Goal: Task Accomplishment & Management: Manage account settings

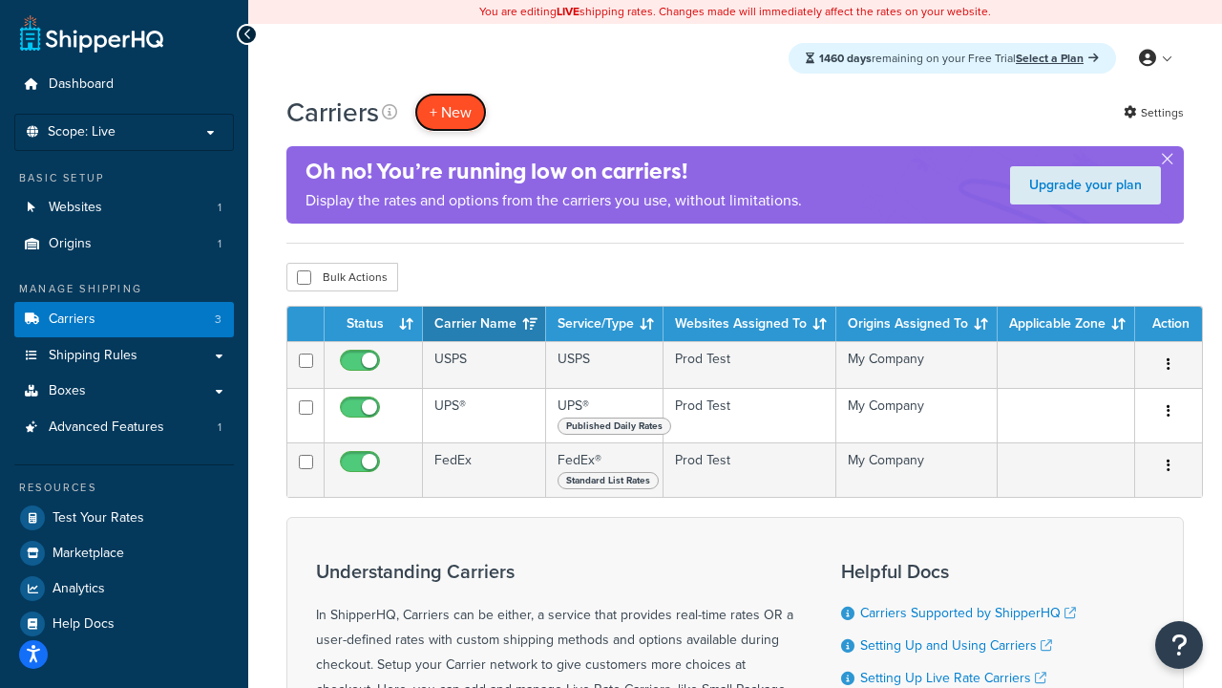
click at [451, 113] on button "+ New" at bounding box center [450, 112] width 73 height 39
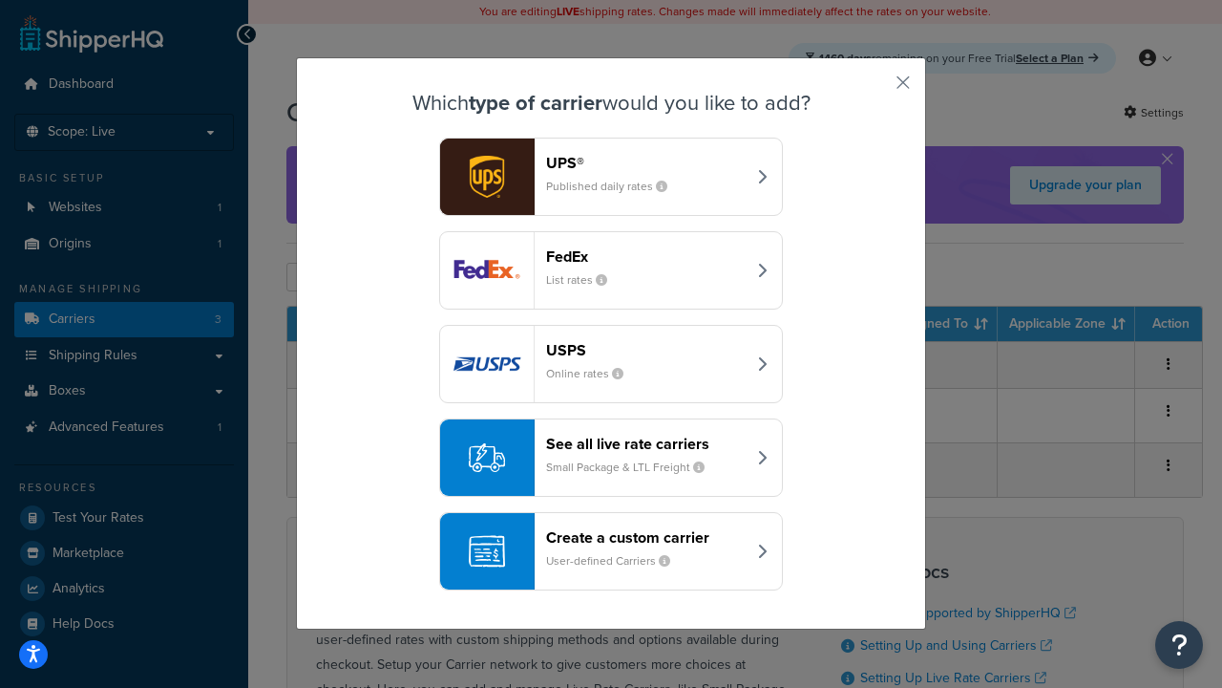
click at [611, 271] on div "FedEx List rates" at bounding box center [646, 270] width 200 height 46
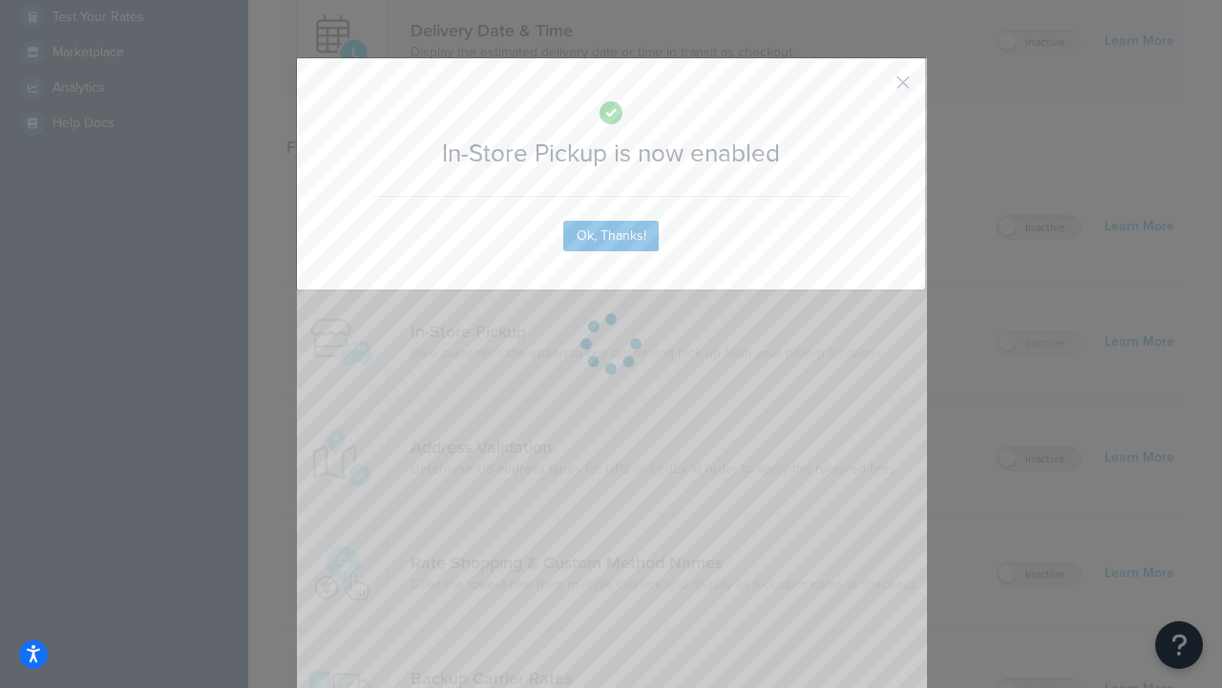
click at [875, 89] on button "button" at bounding box center [875, 89] width 5 height 5
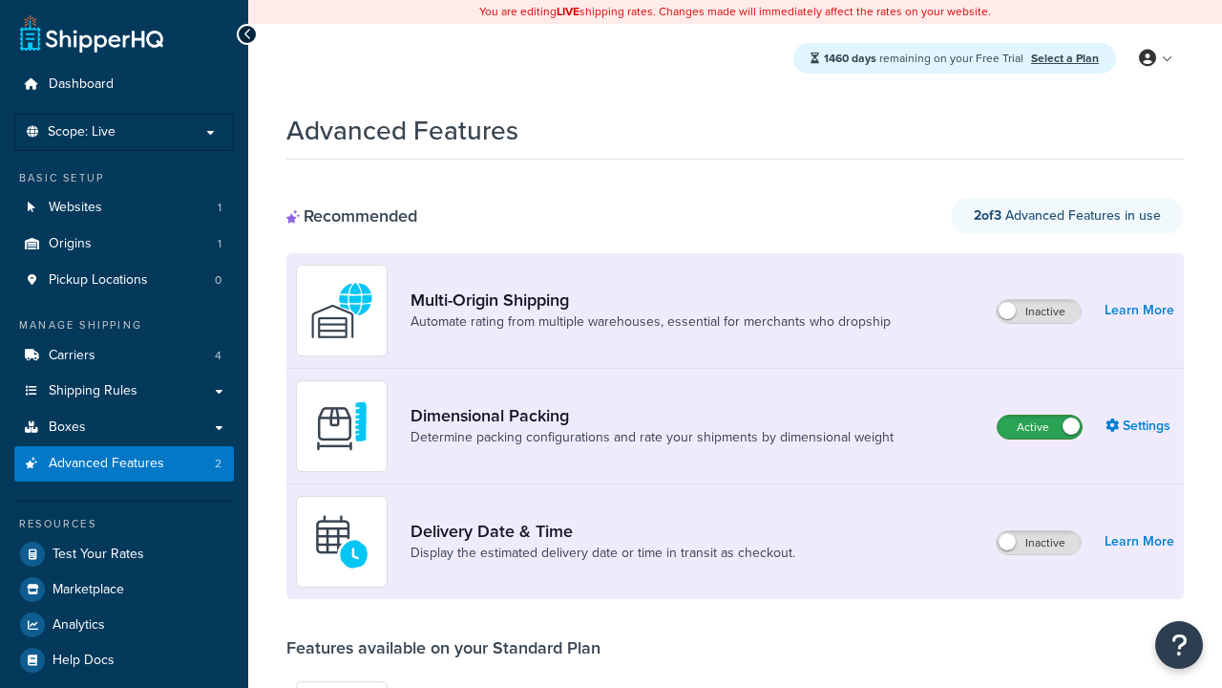
click at [1040, 428] on label "Active" at bounding box center [1040, 426] width 84 height 23
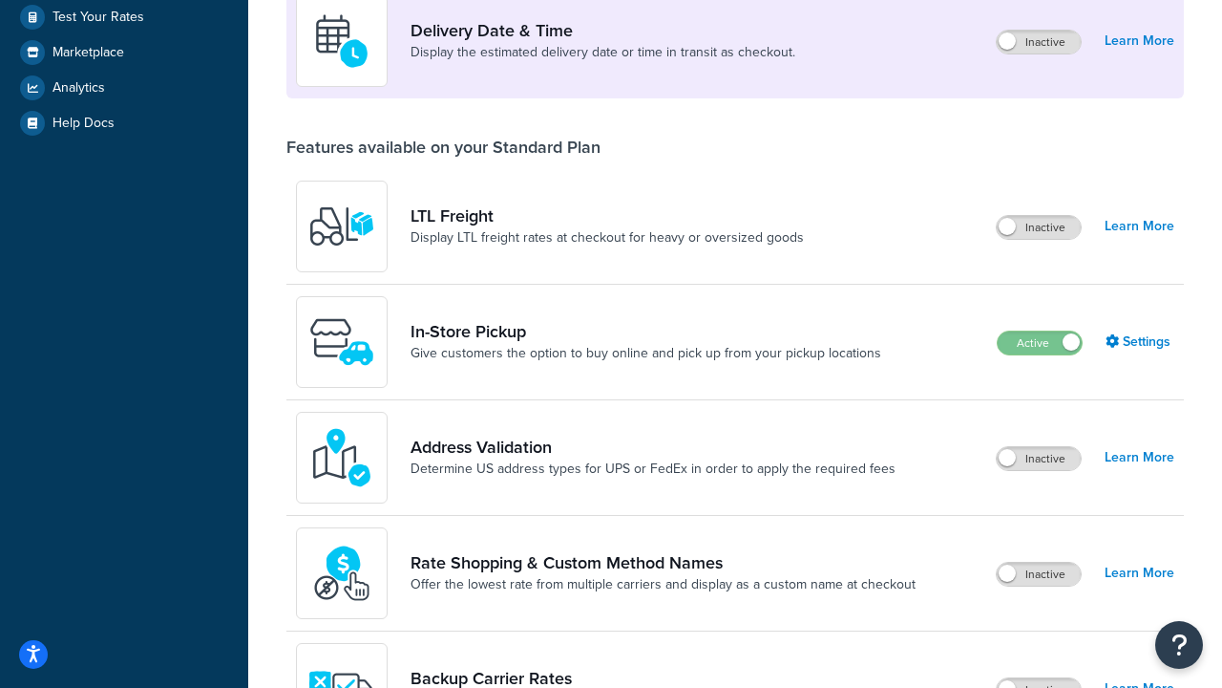
scroll to position [464, 0]
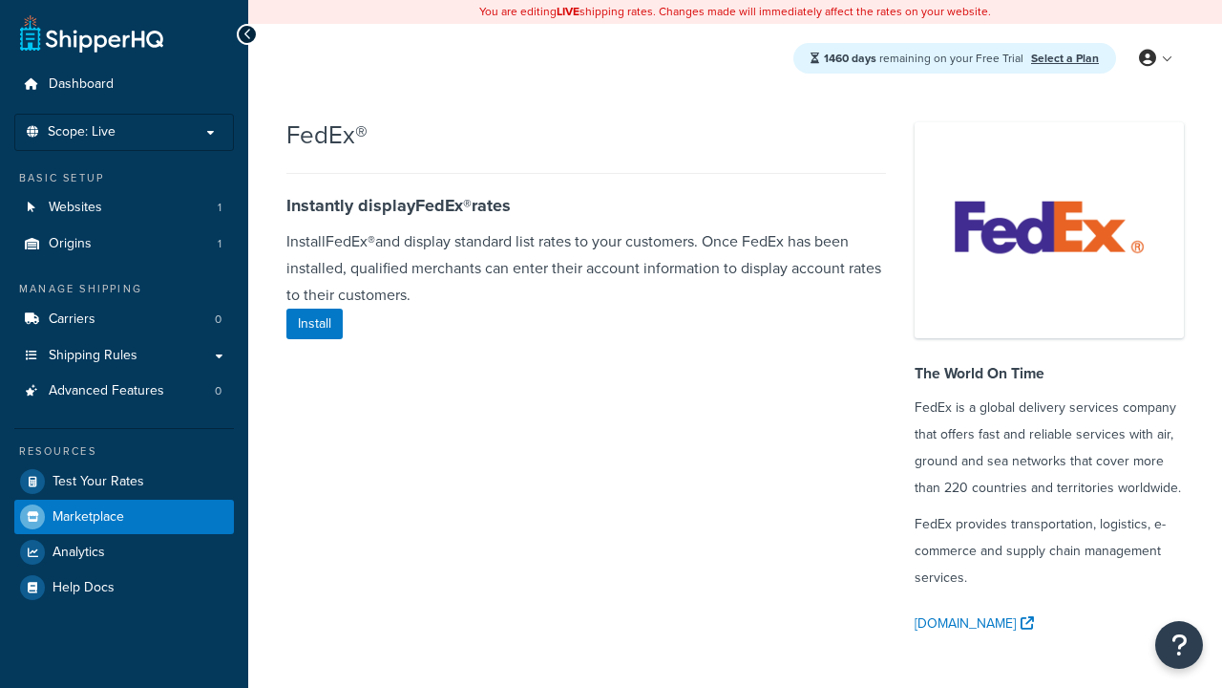
click at [88, 515] on span "Marketplace" at bounding box center [89, 517] width 72 height 16
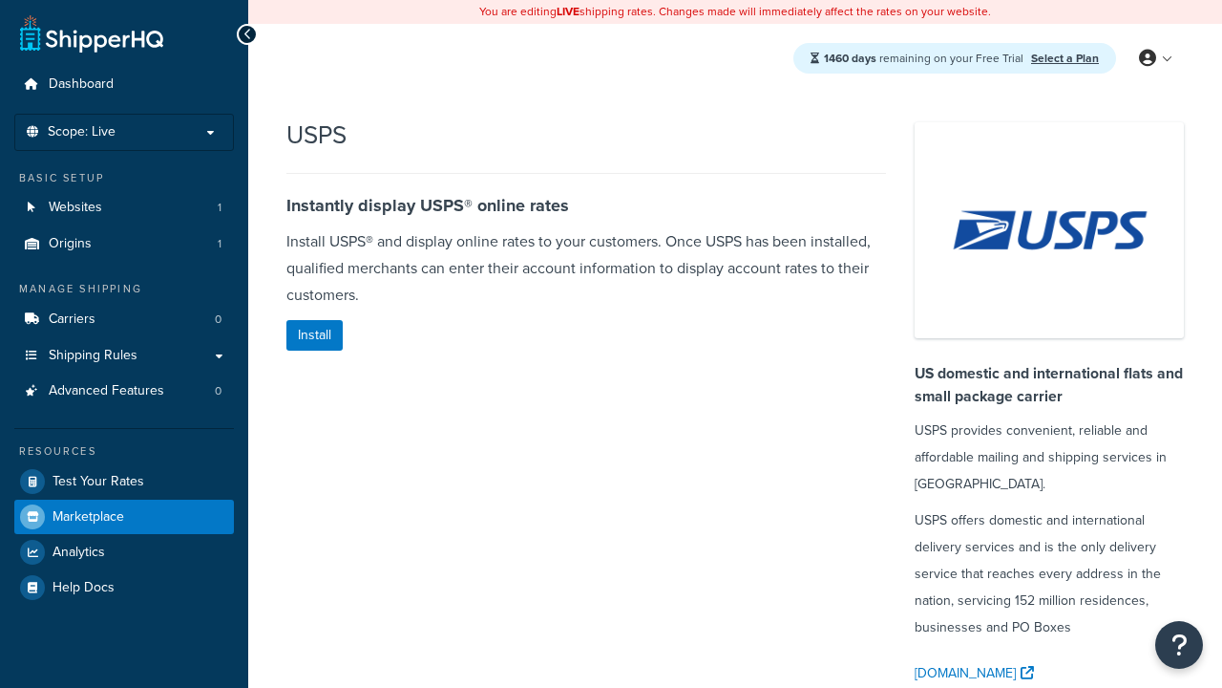
click at [88, 515] on span "Marketplace" at bounding box center [89, 517] width 72 height 16
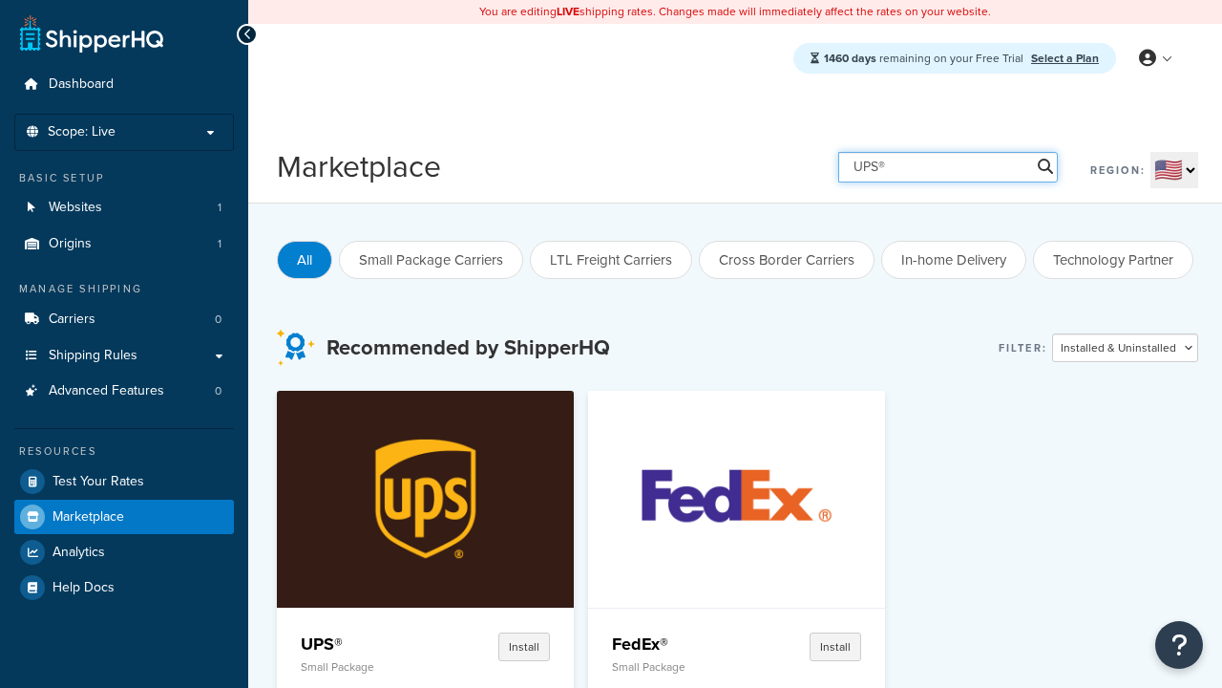
type input "UPS®"
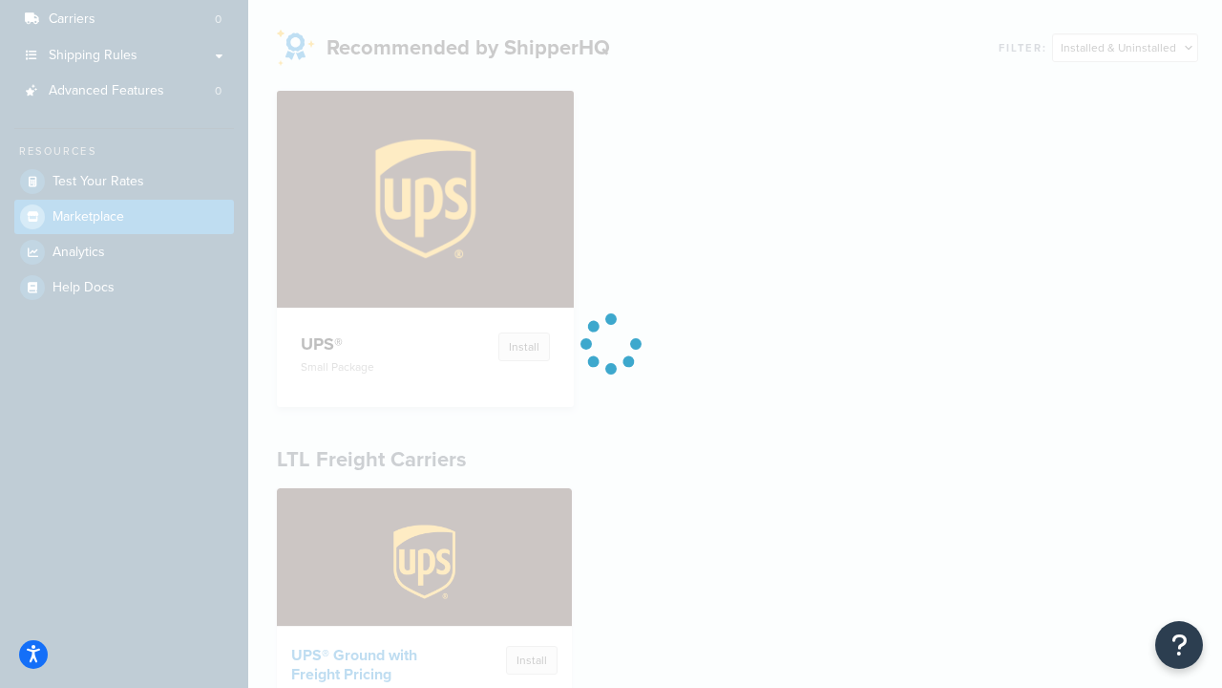
scroll to position [396, 0]
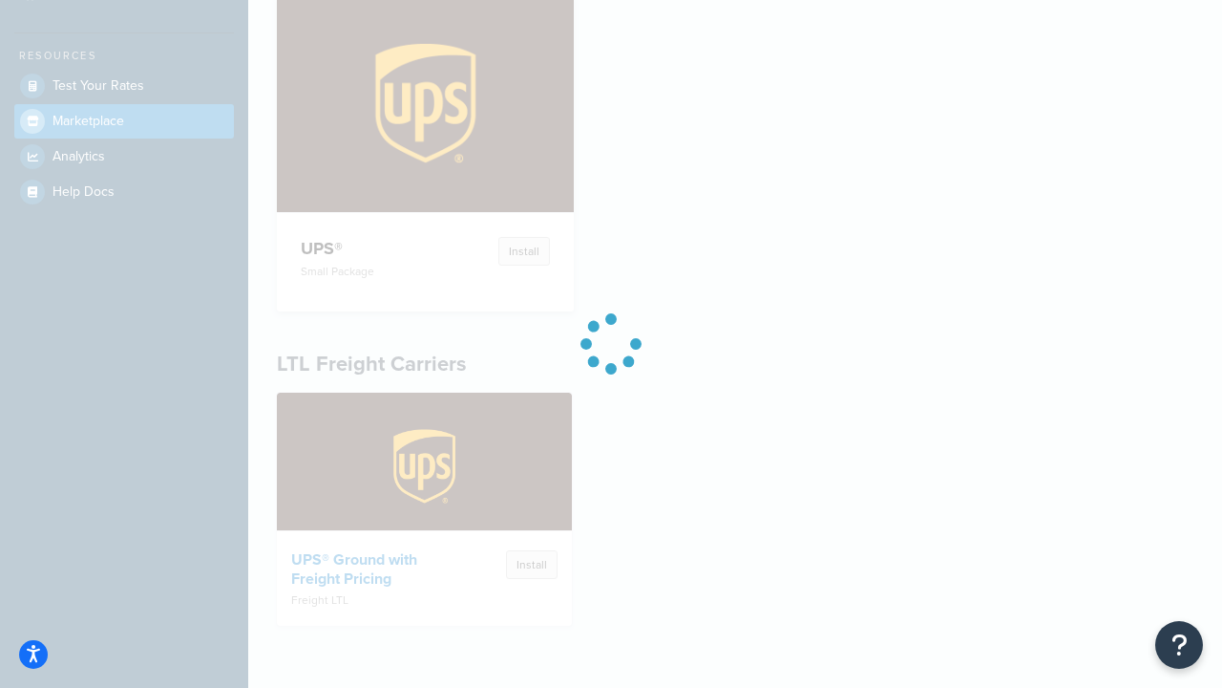
click at [364, 247] on h4 "UPS®" at bounding box center [364, 248] width 127 height 23
